Goal: Task Accomplishment & Management: Manage account settings

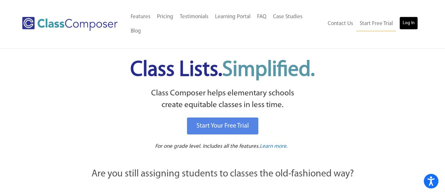
click at [403, 17] on link "Log In" at bounding box center [408, 23] width 19 height 13
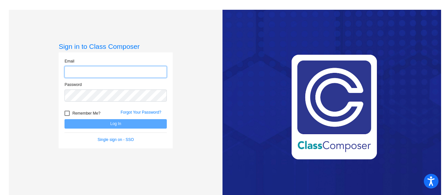
type input "[EMAIL_ADDRESS][DOMAIN_NAME]"
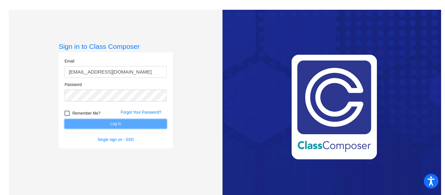
click at [144, 122] on button "Log In" at bounding box center [115, 123] width 102 height 9
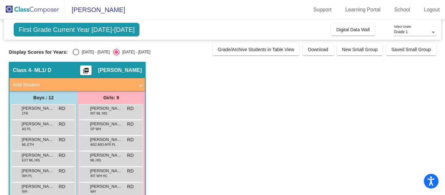
click at [73, 53] on div "Select an option" at bounding box center [76, 52] width 7 height 7
click at [76, 55] on input "[DATE] - [DATE]" at bounding box center [76, 55] width 0 height 0
radio input "true"
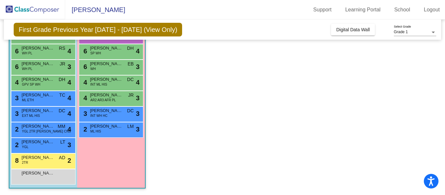
scroll to position [106, 0]
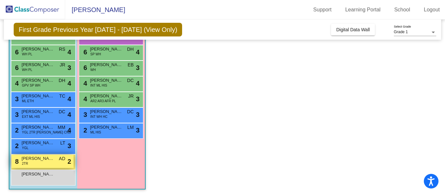
click at [32, 164] on div "8 [PERSON_NAME] 2TR AD lock do_not_disturb_alt 2" at bounding box center [42, 161] width 62 height 13
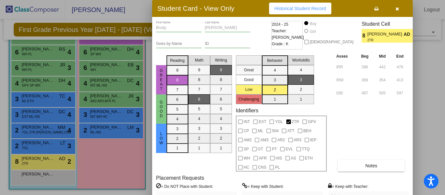
click at [181, 187] on label "= Do NOT Place with Student:" at bounding box center [184, 186] width 57 height 7
click at [397, 8] on icon "button" at bounding box center [397, 9] width 4 height 5
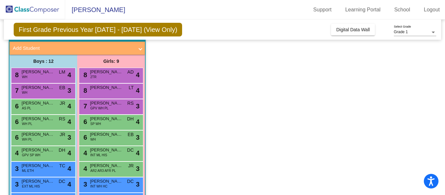
scroll to position [35, 0]
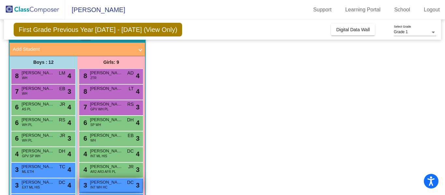
click at [123, 190] on div "3 [PERSON_NAME] INT WH HC DC lock do_not_disturb_alt 3" at bounding box center [111, 184] width 62 height 13
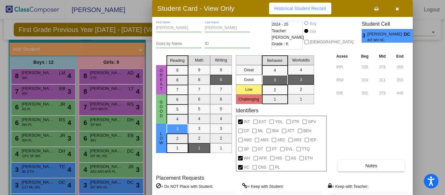
click at [201, 185] on label "= Do NOT Place with Student:" at bounding box center [184, 186] width 57 height 7
click at [204, 185] on label "= Do NOT Place with Student:" at bounding box center [184, 186] width 57 height 7
click at [401, 10] on button "button" at bounding box center [397, 9] width 21 height 12
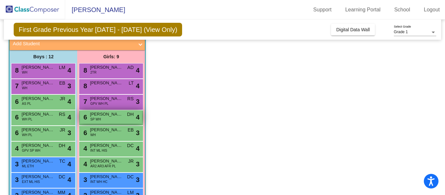
scroll to position [44, 0]
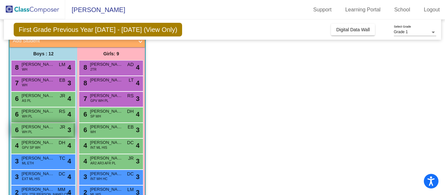
click at [41, 131] on div "6 [PERSON_NAME] [PERSON_NAME] [PERSON_NAME] lock do_not_disturb_alt 3" at bounding box center [42, 129] width 62 height 13
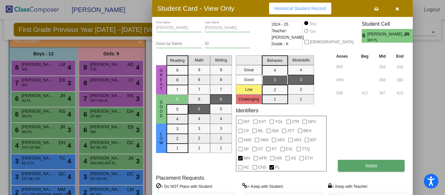
click at [378, 164] on button "Notes" at bounding box center [371, 166] width 67 height 12
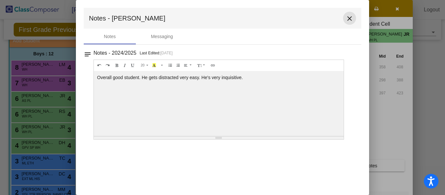
click at [350, 19] on mat-icon "close" at bounding box center [350, 19] width 8 height 8
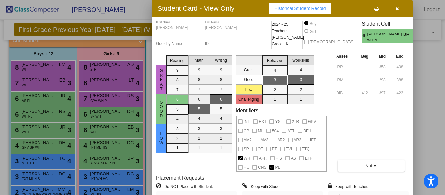
click at [189, 188] on label "= Do NOT Place with Student:" at bounding box center [184, 186] width 57 height 7
click at [190, 189] on label "= Do NOT Place with Student:" at bounding box center [184, 186] width 57 height 7
click at [400, 8] on button "button" at bounding box center [397, 9] width 21 height 12
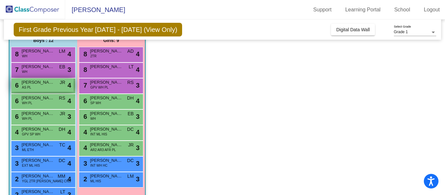
scroll to position [58, 0]
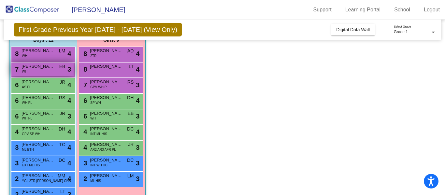
click at [31, 72] on div "7 [PERSON_NAME] WH EB lock do_not_disturb_alt 3" at bounding box center [42, 69] width 62 height 13
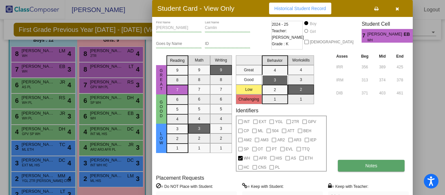
click at [374, 170] on button "Notes" at bounding box center [371, 166] width 67 height 12
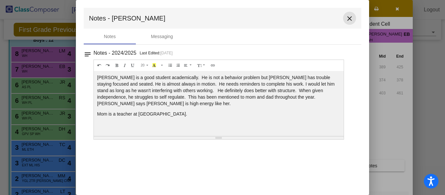
click at [352, 17] on mat-icon "close" at bounding box center [350, 19] width 8 height 8
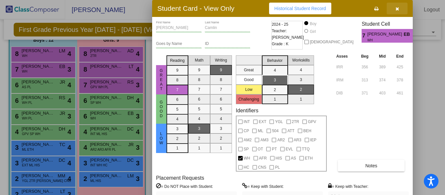
click at [396, 11] on icon "button" at bounding box center [397, 9] width 4 height 5
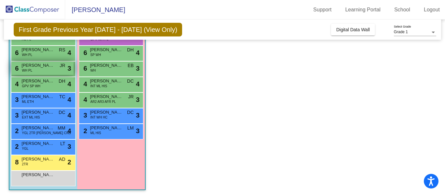
scroll to position [105, 0]
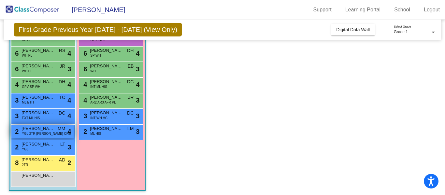
click at [56, 130] on div "2 [PERSON_NAME] YGL 2TR [PERSON_NAME] CNS MM lock do_not_disturb_alt 4" at bounding box center [42, 131] width 62 height 13
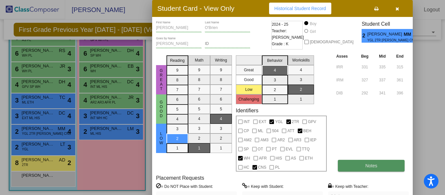
click at [375, 166] on span "Notes" at bounding box center [371, 165] width 12 height 5
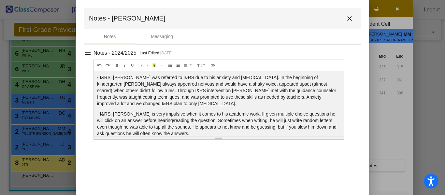
click at [349, 17] on mat-icon "close" at bounding box center [350, 19] width 8 height 8
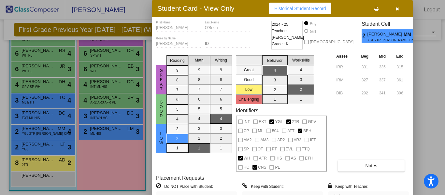
click at [397, 7] on icon "button" at bounding box center [397, 9] width 4 height 5
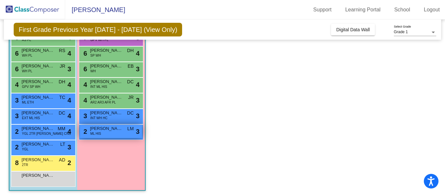
click at [95, 130] on span "[PERSON_NAME]" at bounding box center [106, 128] width 33 height 7
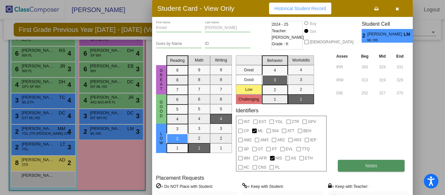
click at [361, 167] on button "Notes" at bounding box center [371, 166] width 67 height 12
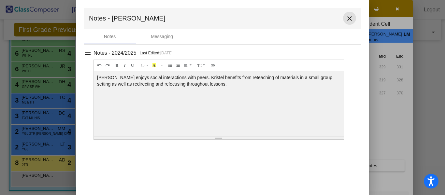
click at [351, 18] on mat-icon "close" at bounding box center [350, 19] width 8 height 8
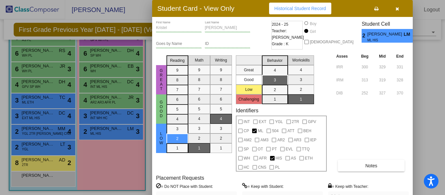
click at [397, 9] on icon "button" at bounding box center [397, 9] width 4 height 5
